Goal: Check status: Verify the current state of an ongoing process or item

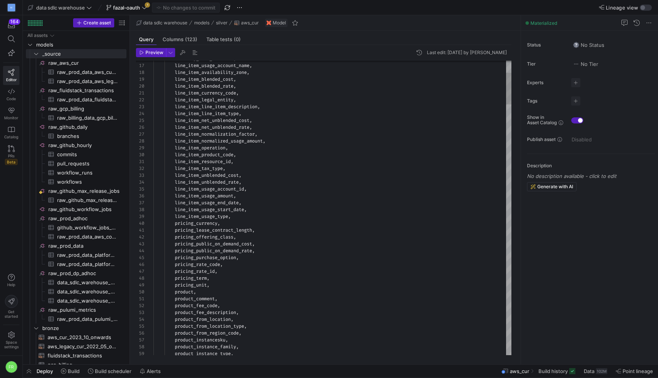
scroll to position [69, 0]
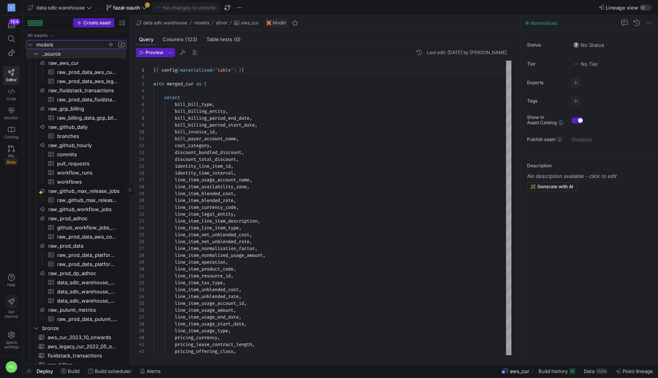
click at [29, 43] on icon "Press SPACE to select this row." at bounding box center [29, 44] width 5 height 5
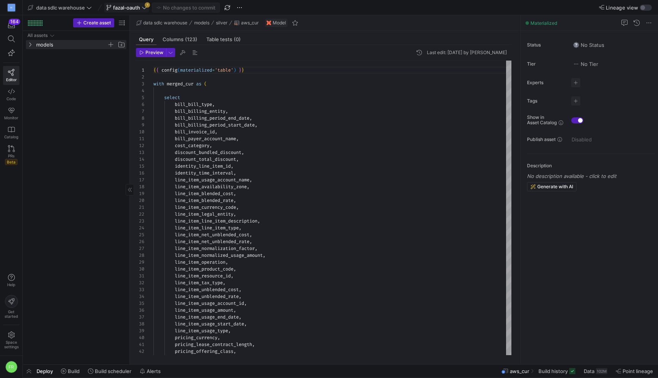
click at [130, 6] on span "fazal-oauth" at bounding box center [126, 8] width 27 height 6
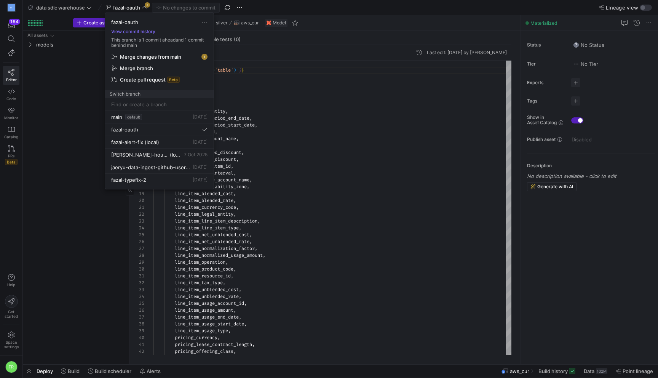
click at [130, 6] on div at bounding box center [329, 189] width 658 height 378
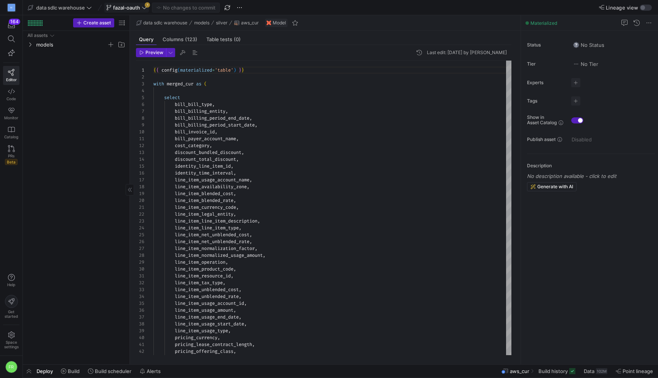
click at [140, 8] on span "fazal-oauth" at bounding box center [126, 8] width 27 height 6
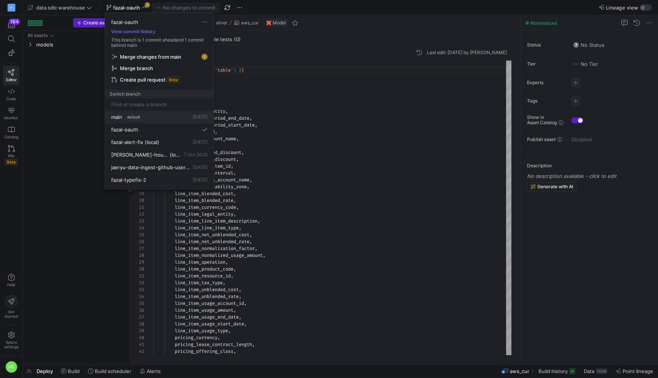
click at [152, 117] on div "main default [DATE]" at bounding box center [159, 117] width 96 height 6
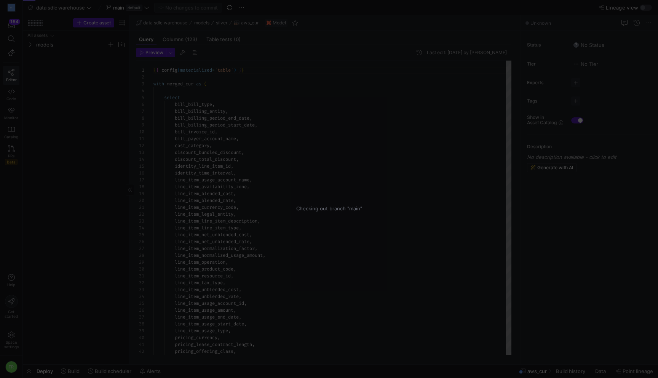
scroll to position [69, 0]
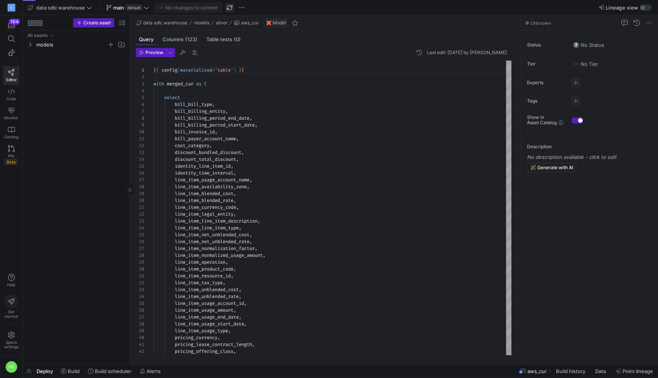
click at [232, 8] on span "button" at bounding box center [229, 7] width 9 height 9
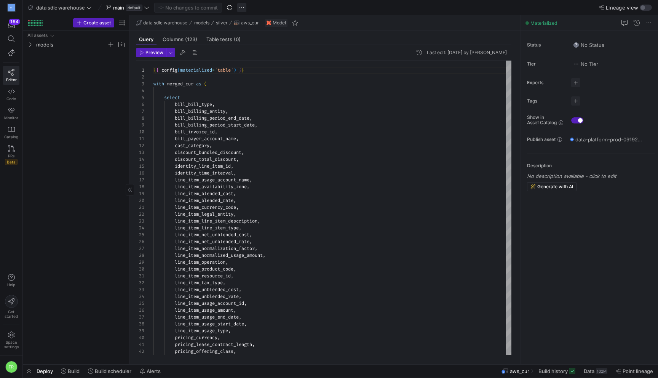
click at [241, 8] on span "button" at bounding box center [241, 7] width 9 height 9
click at [256, 7] on div at bounding box center [329, 189] width 658 height 378
click at [637, 8] on span "Lineage view" at bounding box center [622, 8] width 32 height 6
click at [640, 8] on button "Lineage view" at bounding box center [646, 8] width 12 height 6
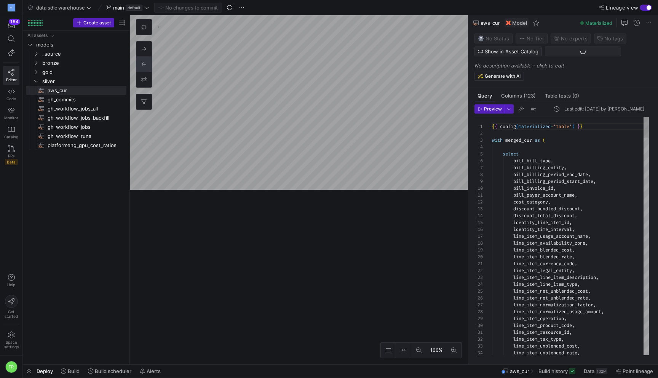
scroll to position [69, 0]
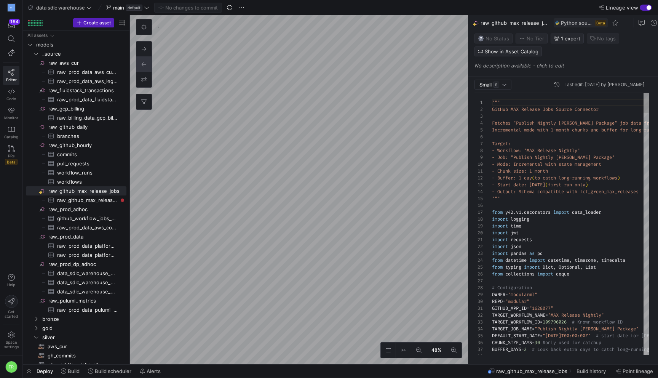
scroll to position [69, 0]
click at [99, 374] on span at bounding box center [110, 371] width 50 height 12
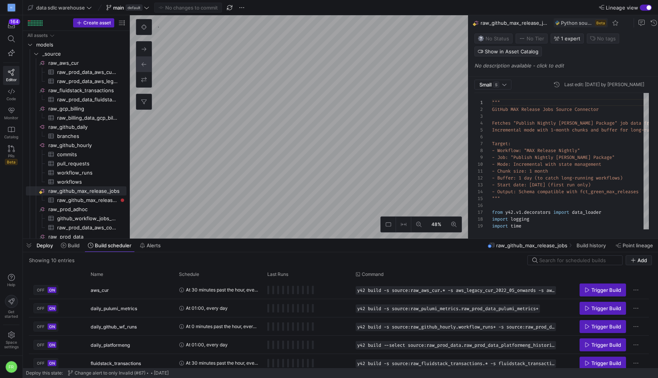
scroll to position [96, 0]
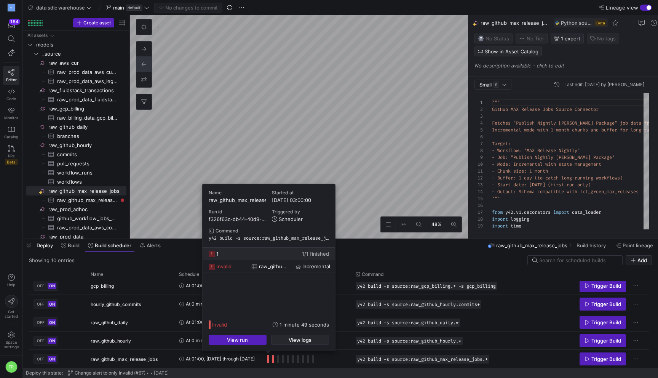
click at [285, 338] on span "button" at bounding box center [300, 339] width 57 height 9
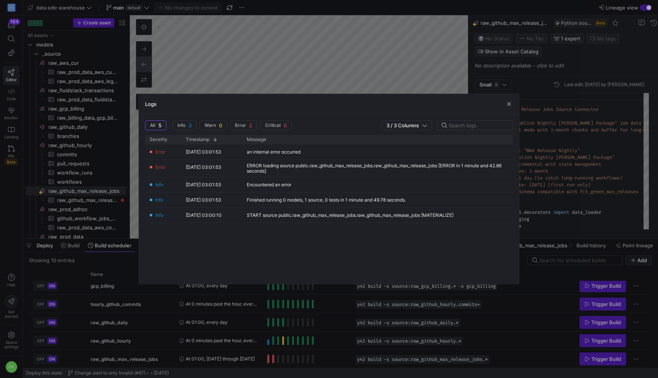
click at [296, 333] on div at bounding box center [329, 189] width 658 height 378
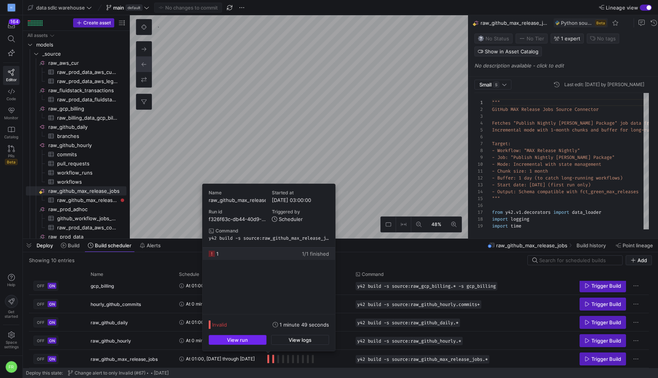
click at [253, 338] on span "button" at bounding box center [237, 339] width 57 height 9
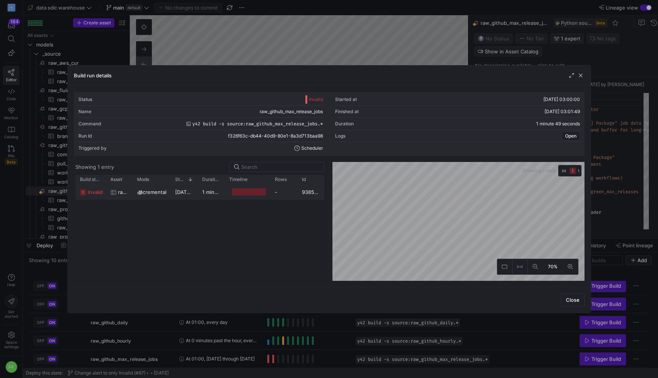
click at [200, 189] on div "1 minute 41 seconds" at bounding box center [211, 191] width 27 height 15
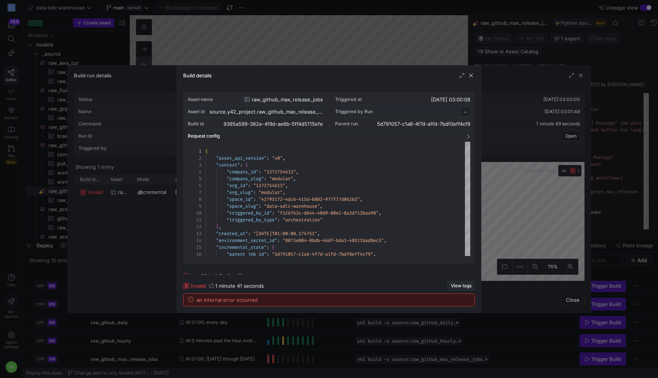
scroll to position [69, 0]
click at [460, 283] on span "View logs" at bounding box center [461, 285] width 21 height 5
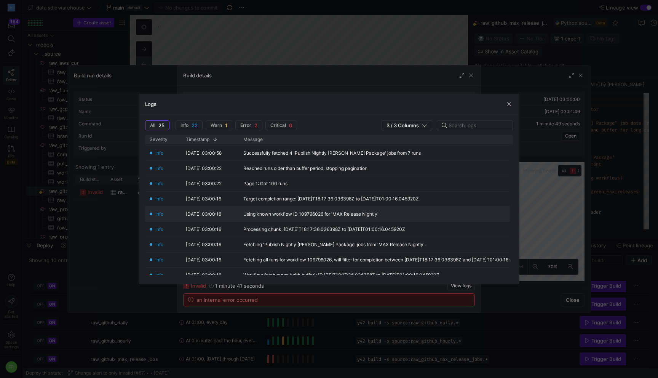
scroll to position [162, 0]
click at [420, 33] on div at bounding box center [329, 189] width 658 height 378
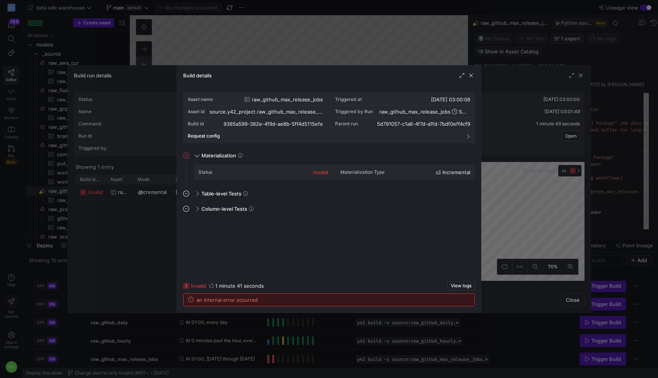
click at [420, 33] on div at bounding box center [329, 189] width 658 height 378
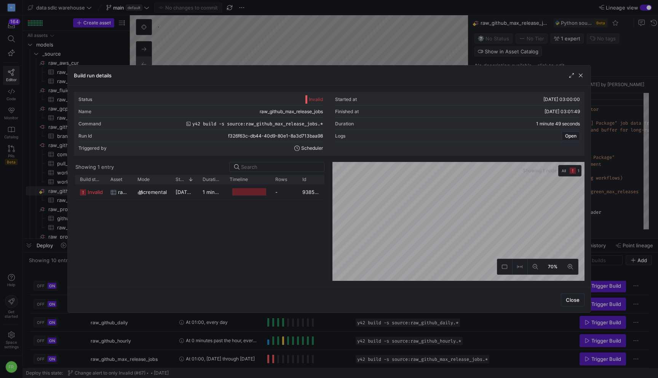
click at [420, 33] on div at bounding box center [329, 189] width 658 height 378
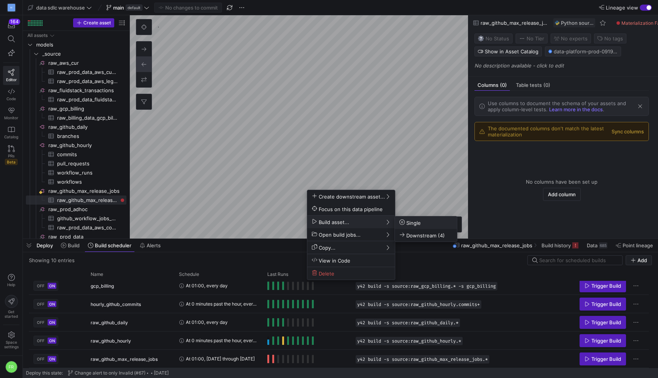
click at [409, 220] on span "Single" at bounding box center [410, 222] width 21 height 6
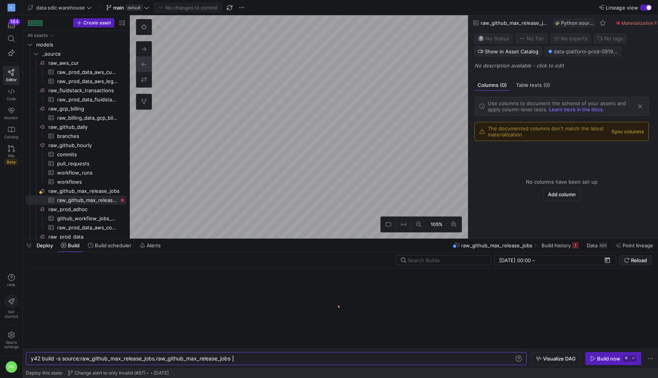
scroll to position [0, 202]
